Goal: Navigation & Orientation: Understand site structure

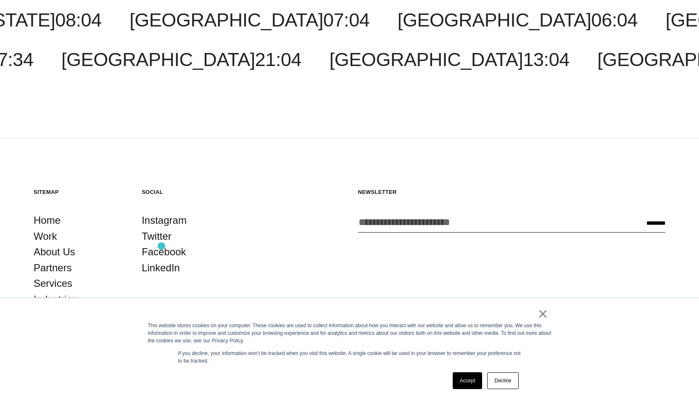
scroll to position [1554, 0]
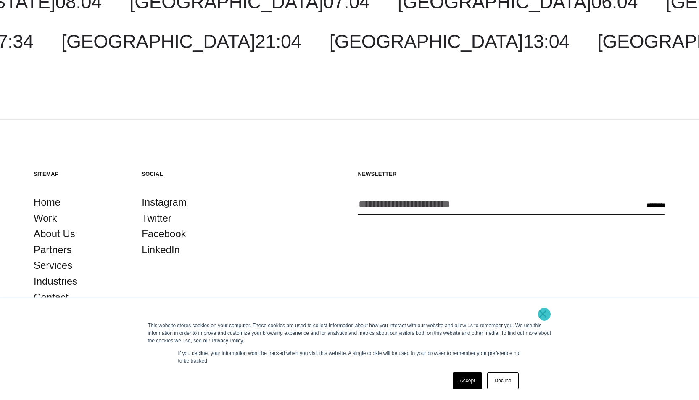
click at [544, 314] on link "×" at bounding box center [543, 314] width 10 height 8
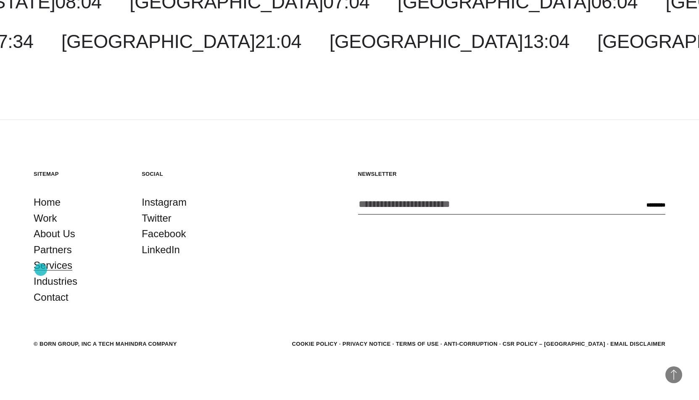
click at [41, 269] on link "Services" at bounding box center [53, 265] width 39 height 16
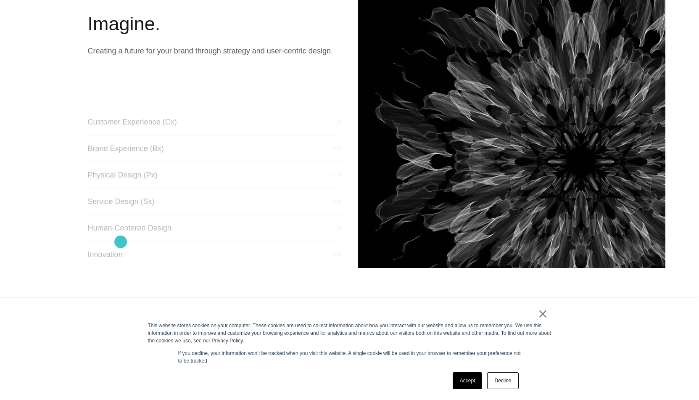
scroll to position [439, 0]
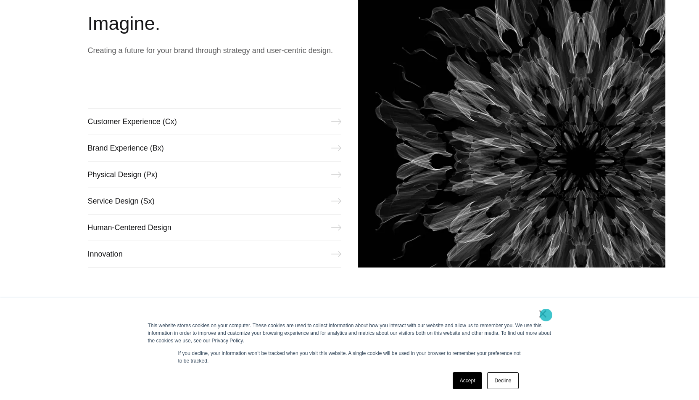
click at [546, 315] on link "×" at bounding box center [543, 314] width 10 height 8
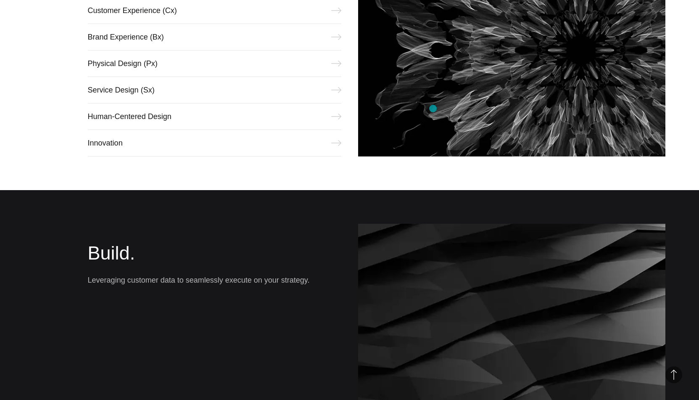
scroll to position [555, 0]
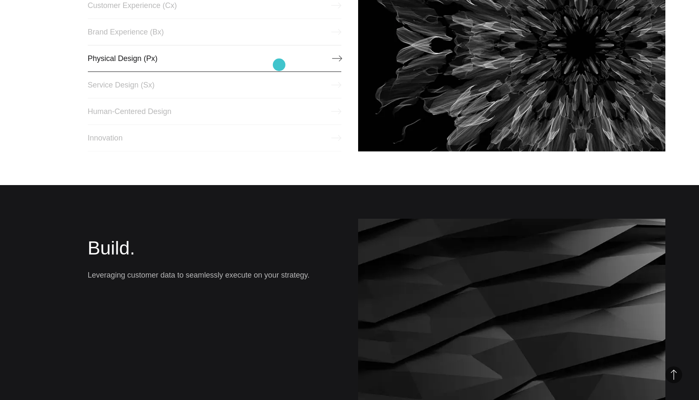
click at [279, 65] on link "Physical Design (Px)" at bounding box center [214, 58] width 253 height 27
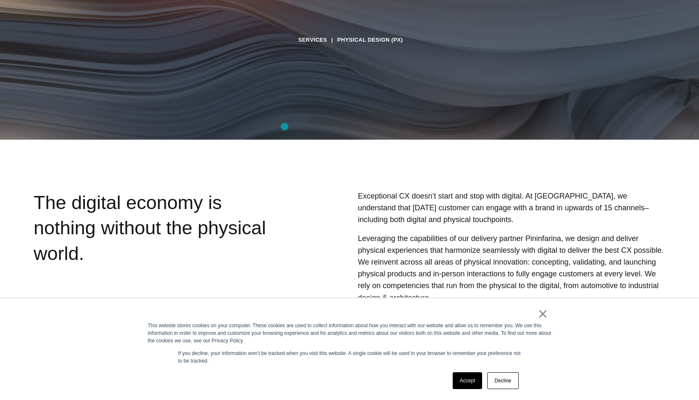
scroll to position [297, 0]
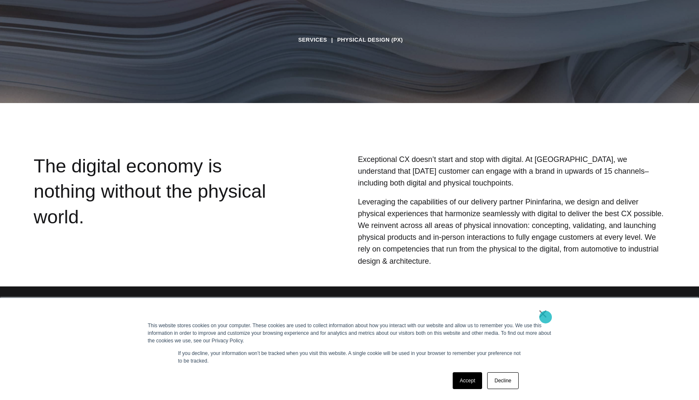
click at [546, 317] on link "×" at bounding box center [543, 314] width 10 height 8
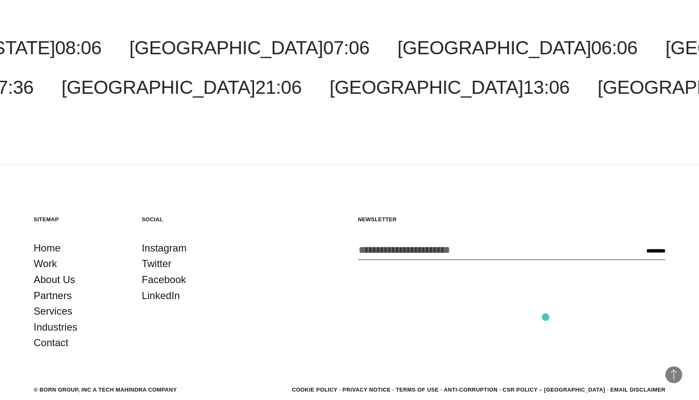
scroll to position [1412, 0]
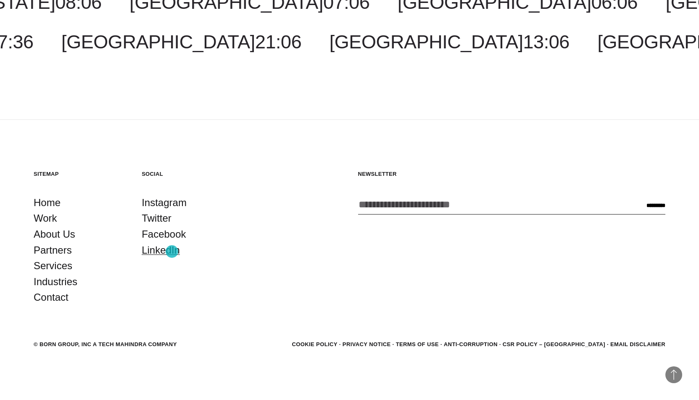
click at [172, 251] on link "LinkedIn" at bounding box center [161, 250] width 38 height 16
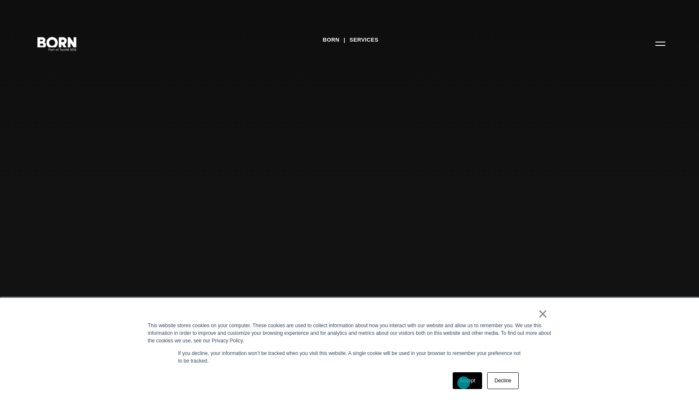
click at [463, 383] on link "Accept" at bounding box center [468, 380] width 30 height 17
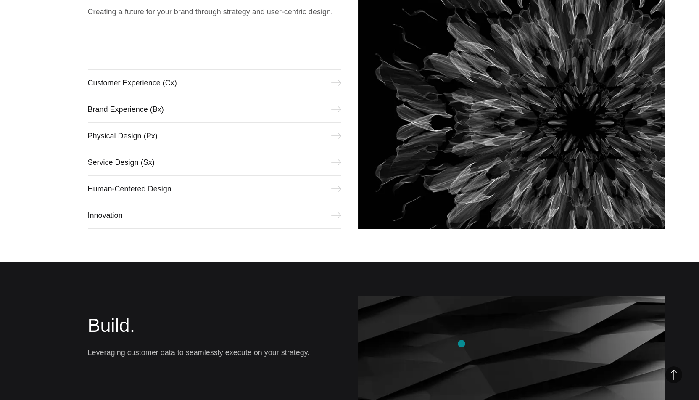
scroll to position [487, 0]
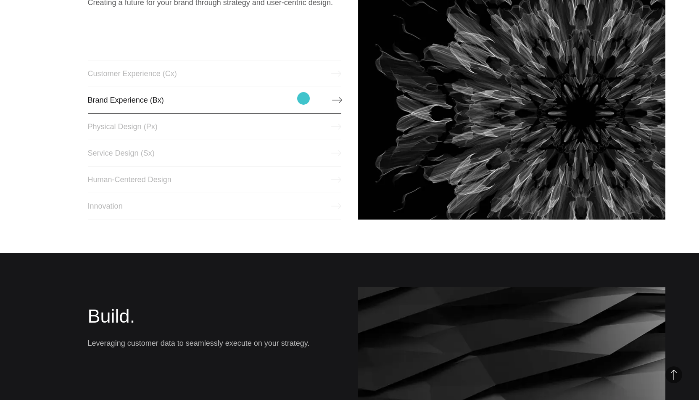
click at [303, 98] on link "Brand Experience (Bx)" at bounding box center [214, 100] width 253 height 27
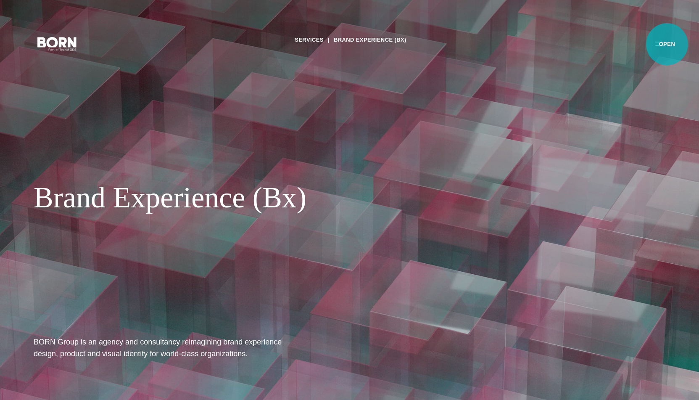
click at [667, 44] on button "Primary Menu" at bounding box center [660, 43] width 20 height 18
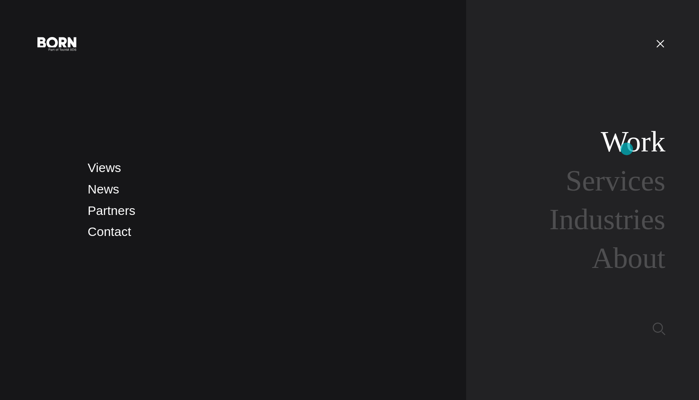
click at [627, 149] on link "Work" at bounding box center [633, 141] width 65 height 32
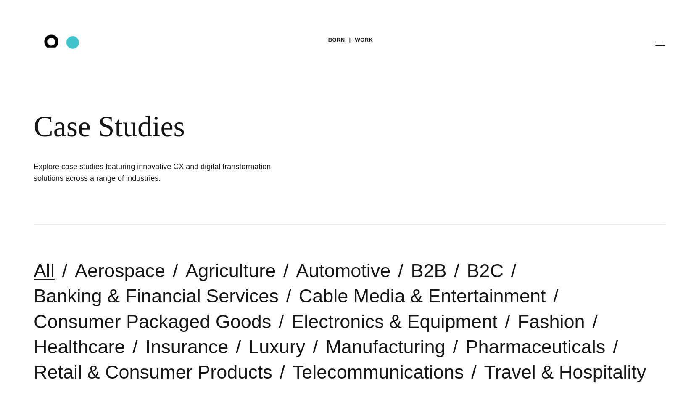
click at [73, 42] on icon ".st0{display:none;} .st1{display:inline;} .st2{font-family:'HelveticaNeue-Mediu…" at bounding box center [57, 43] width 54 height 22
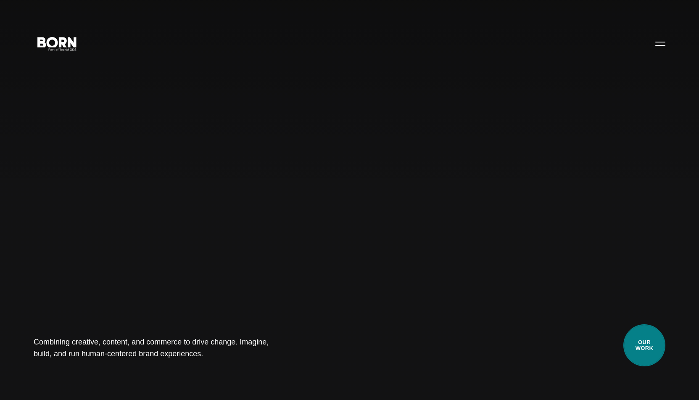
click at [644, 349] on link "Our Work" at bounding box center [644, 345] width 42 height 42
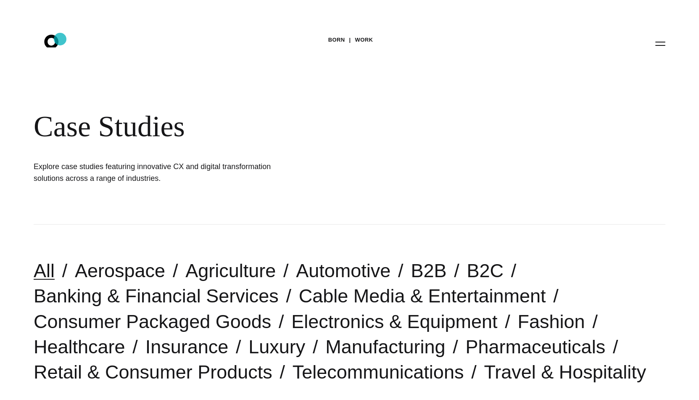
click at [60, 40] on icon ".st0{display:none;} .st1{display:inline;} .st2{font-family:'HelveticaNeue-Mediu…" at bounding box center [57, 43] width 54 height 22
